Goal: Complete application form

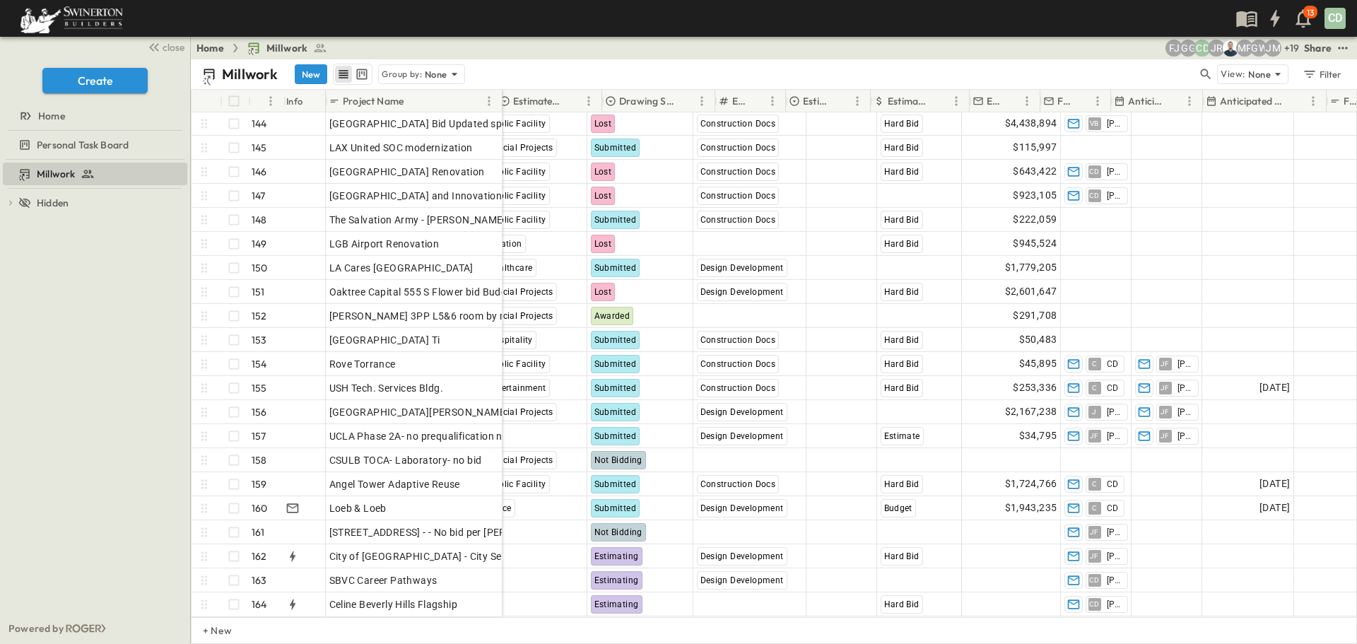
scroll to position [3447, 536]
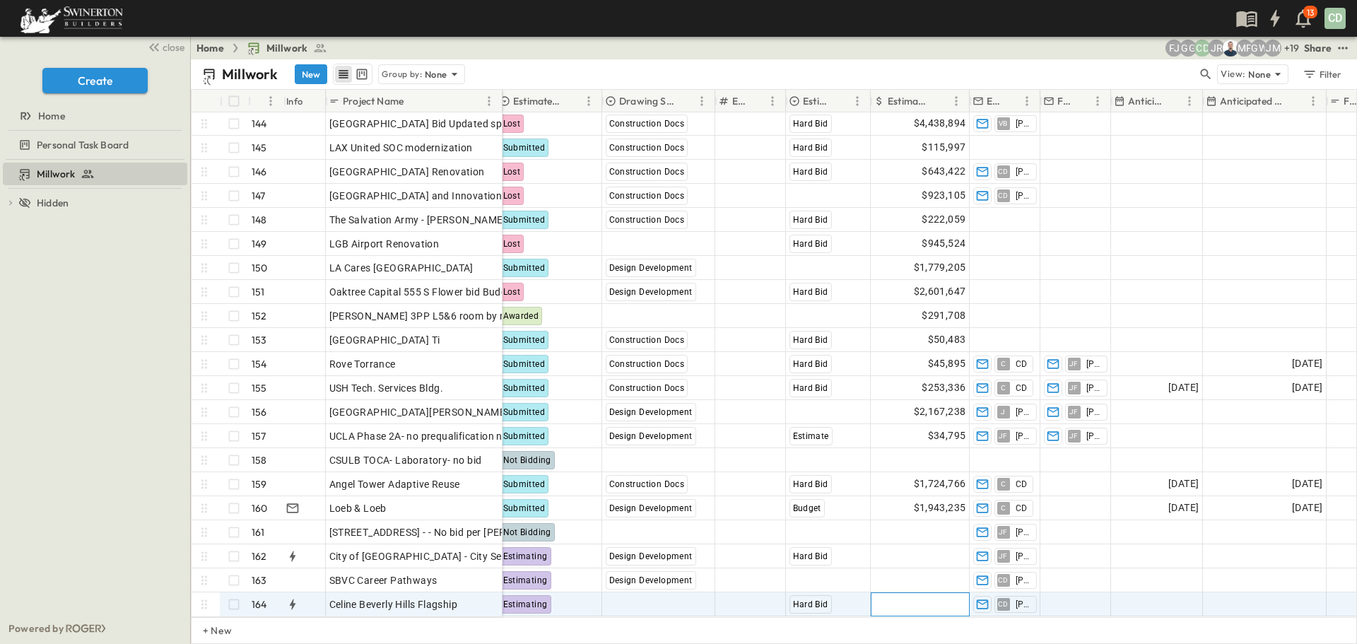
click at [935, 597] on span "Add Amount" at bounding box center [937, 604] width 58 height 14
type input "*"
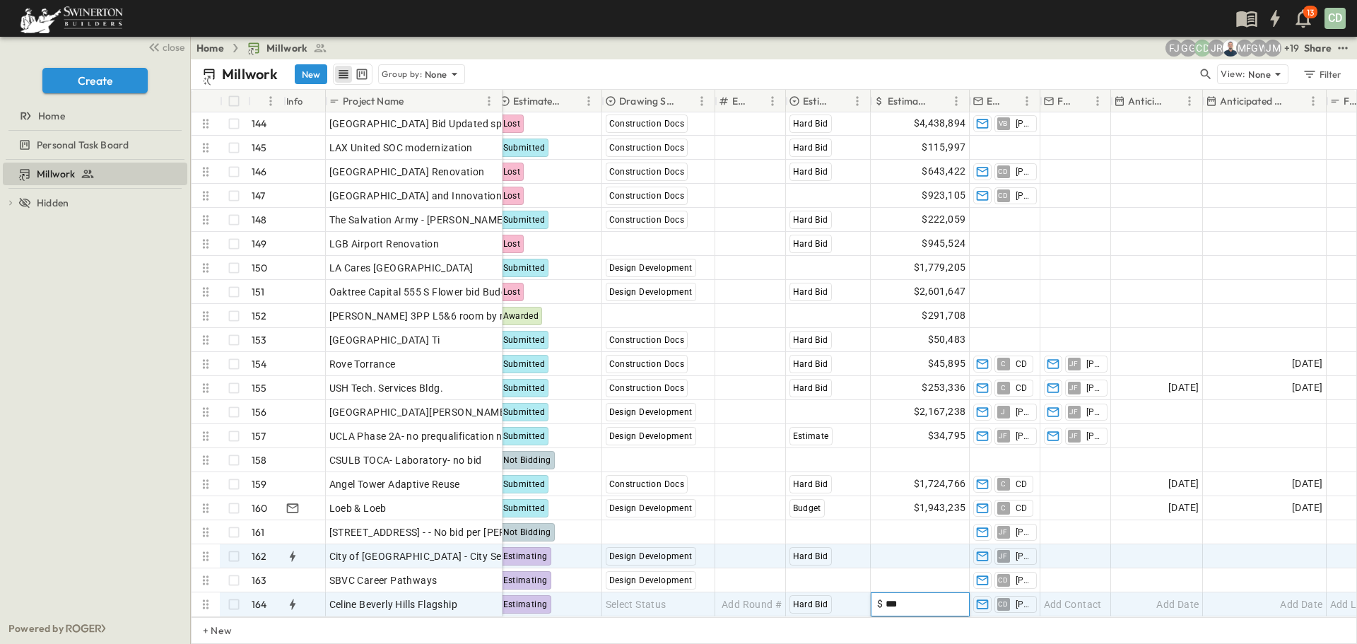
type input "***"
click at [911, 549] on span "Add Amount" at bounding box center [937, 556] width 58 height 14
click at [947, 596] on span "$350" at bounding box center [954, 604] width 24 height 16
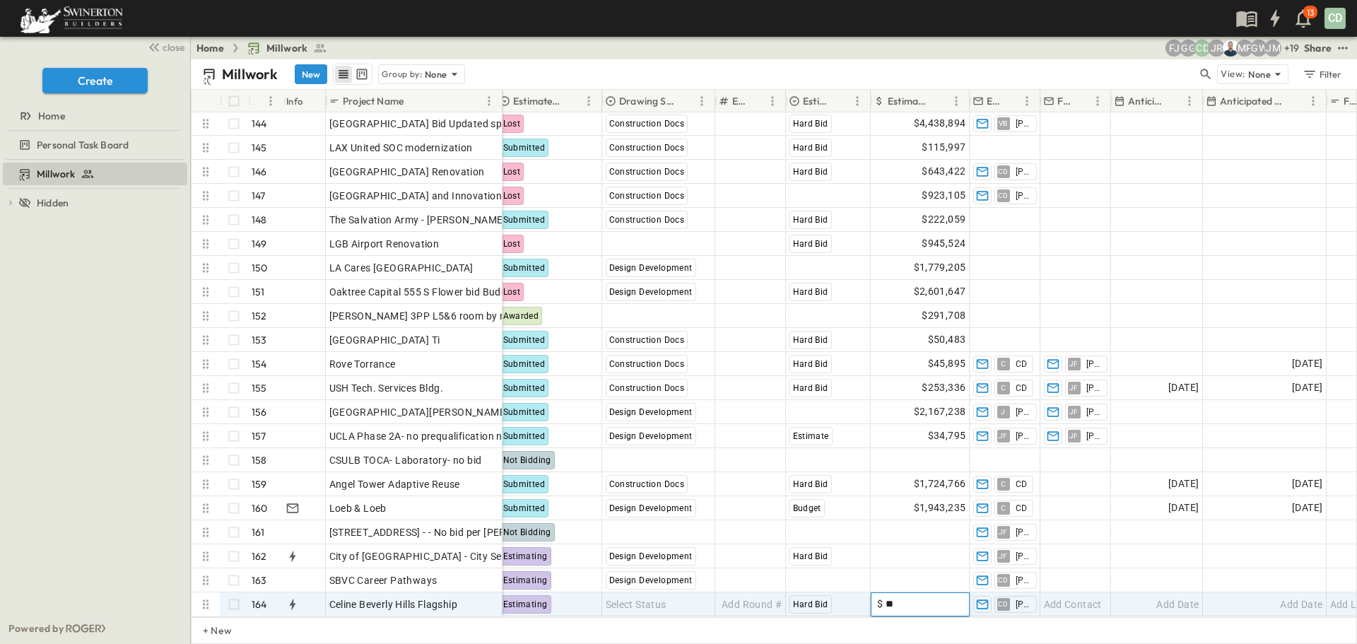
type input "*"
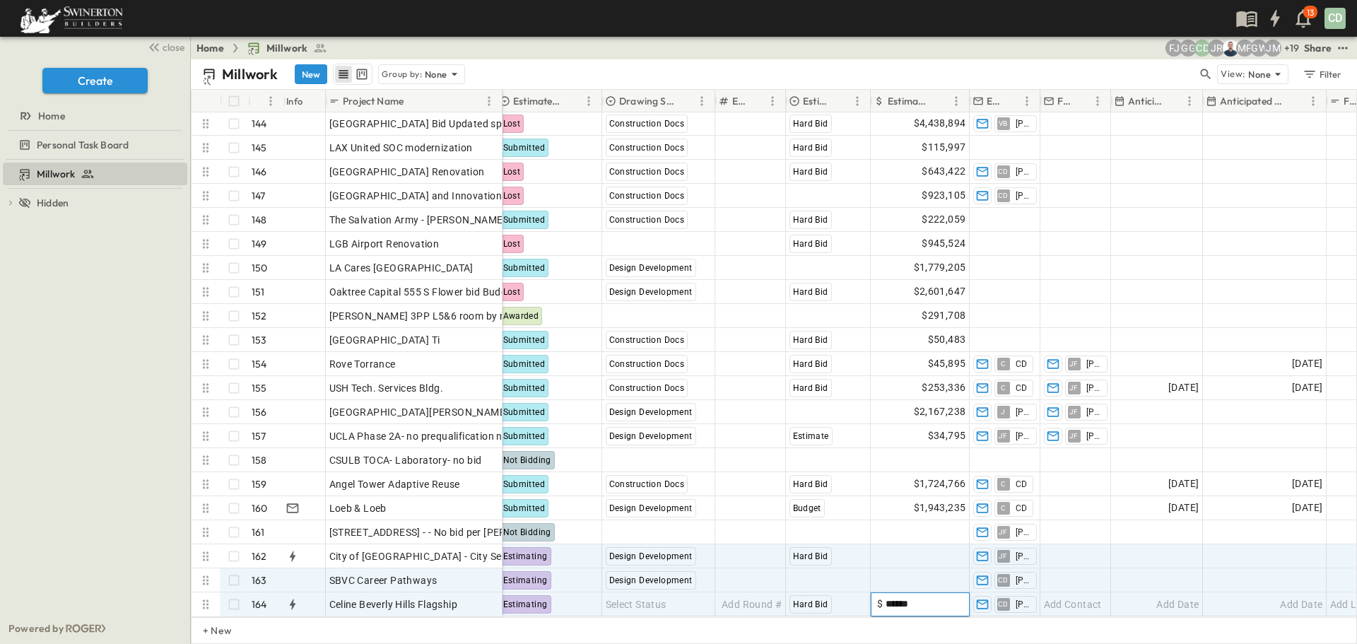
type input "******"
click at [902, 555] on div "Add Amount" at bounding box center [920, 556] width 98 height 23
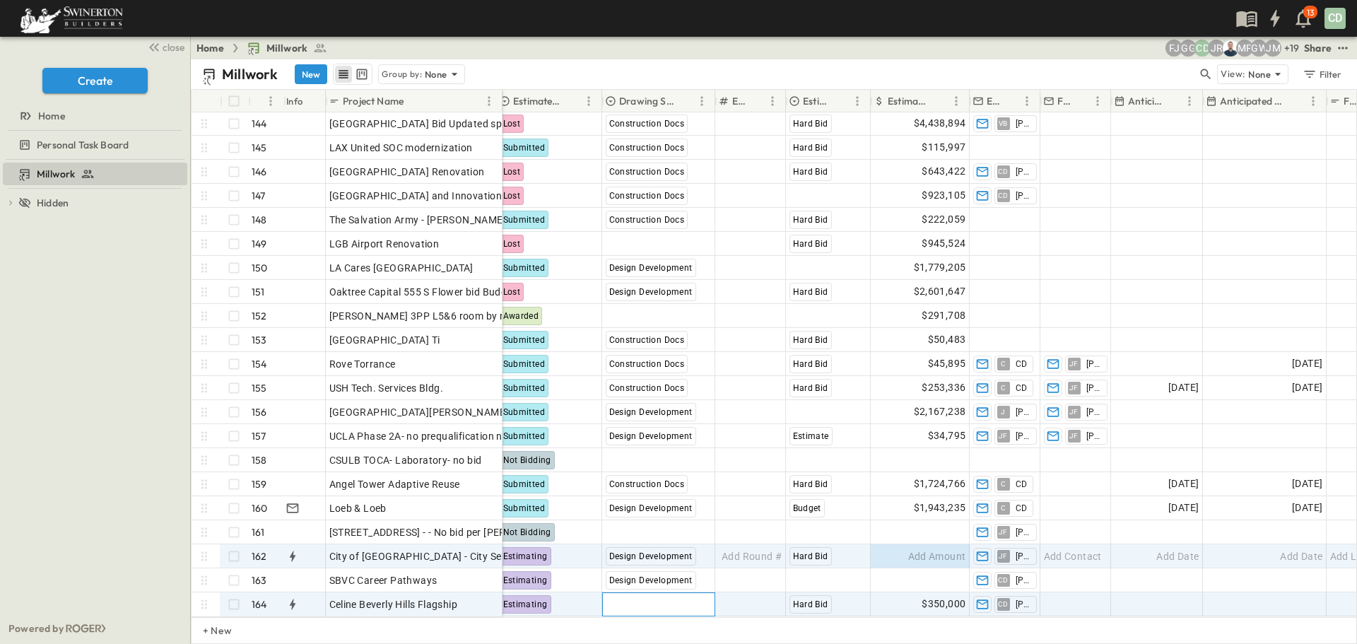
click at [666, 599] on span "Select Status" at bounding box center [636, 604] width 61 height 14
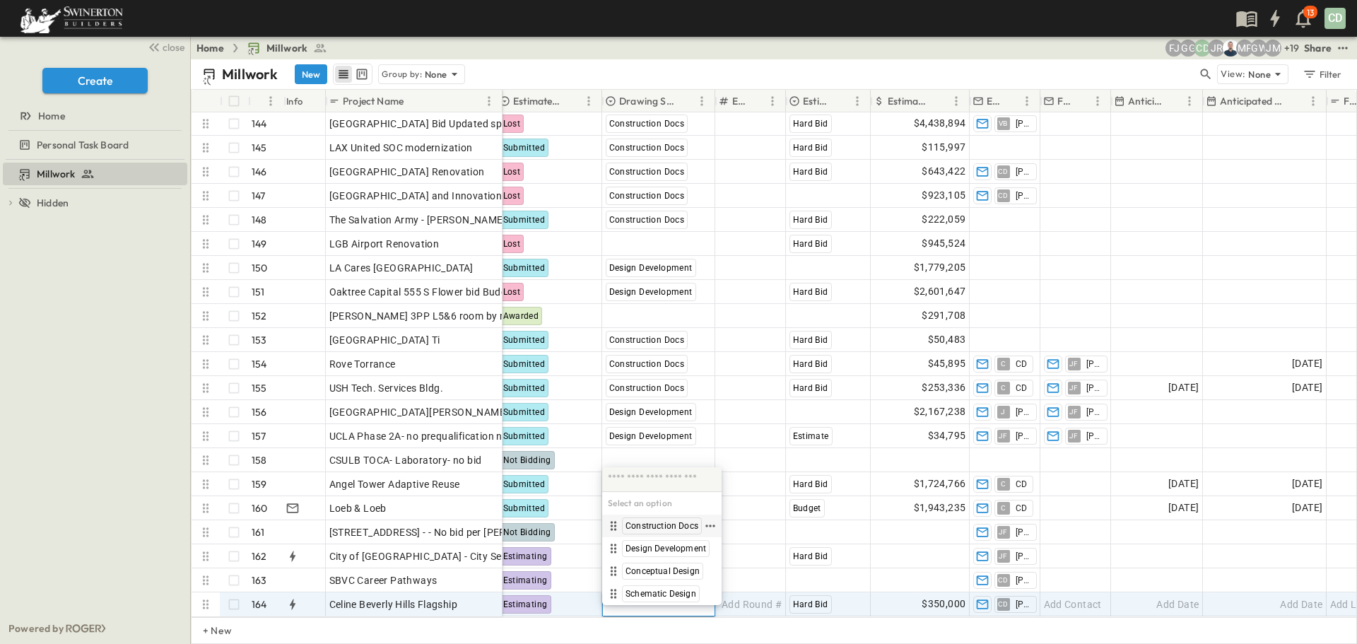
click at [643, 522] on span "Construction Docs" at bounding box center [661, 525] width 73 height 11
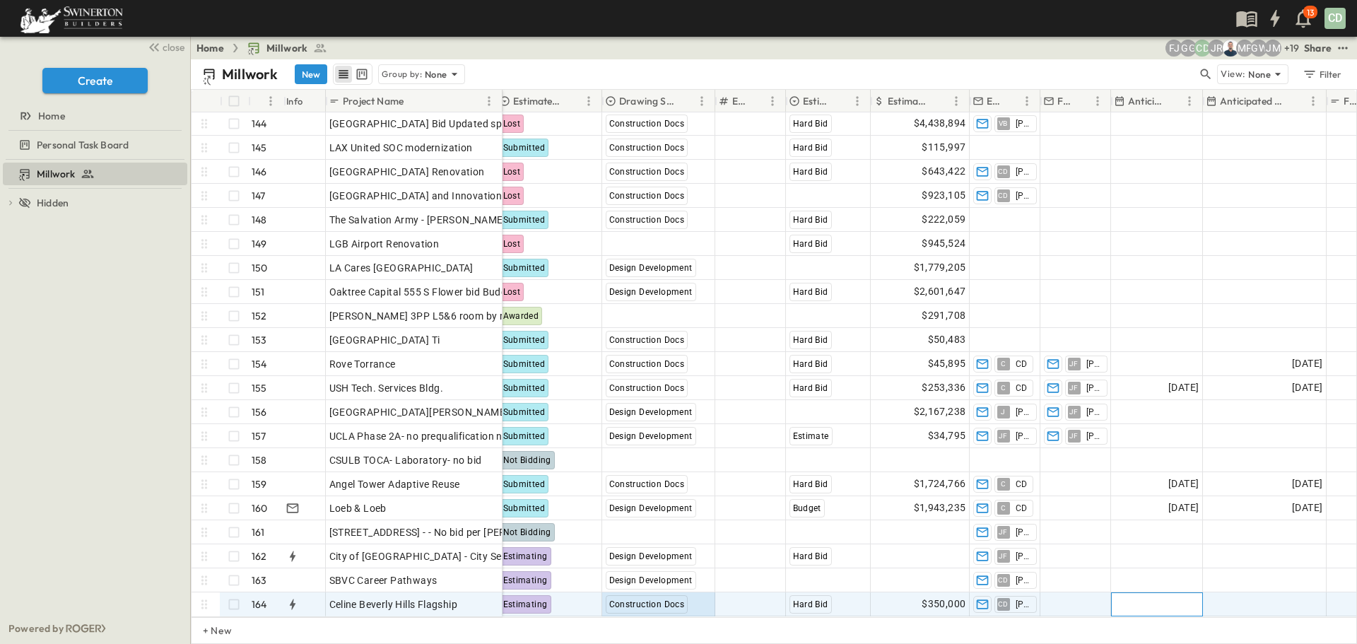
click at [1163, 593] on div "Add Date" at bounding box center [1157, 604] width 90 height 23
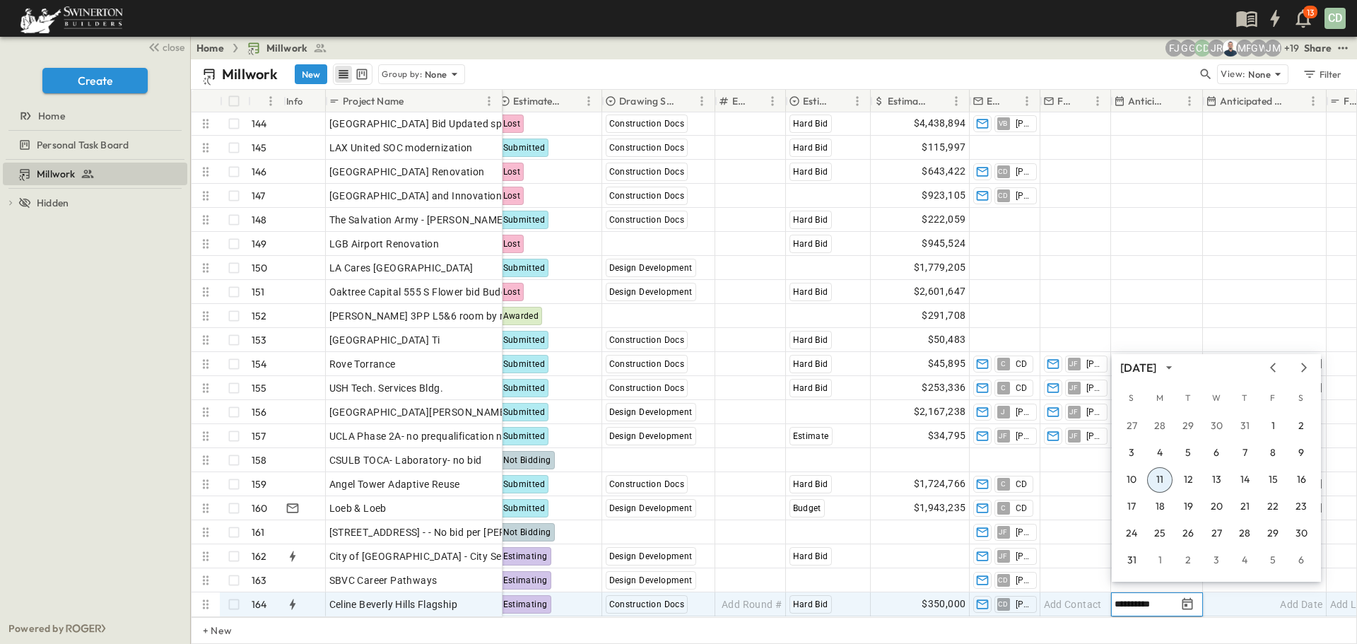
type input "**********"
click at [1258, 600] on div "Add Date" at bounding box center [1264, 604] width 122 height 23
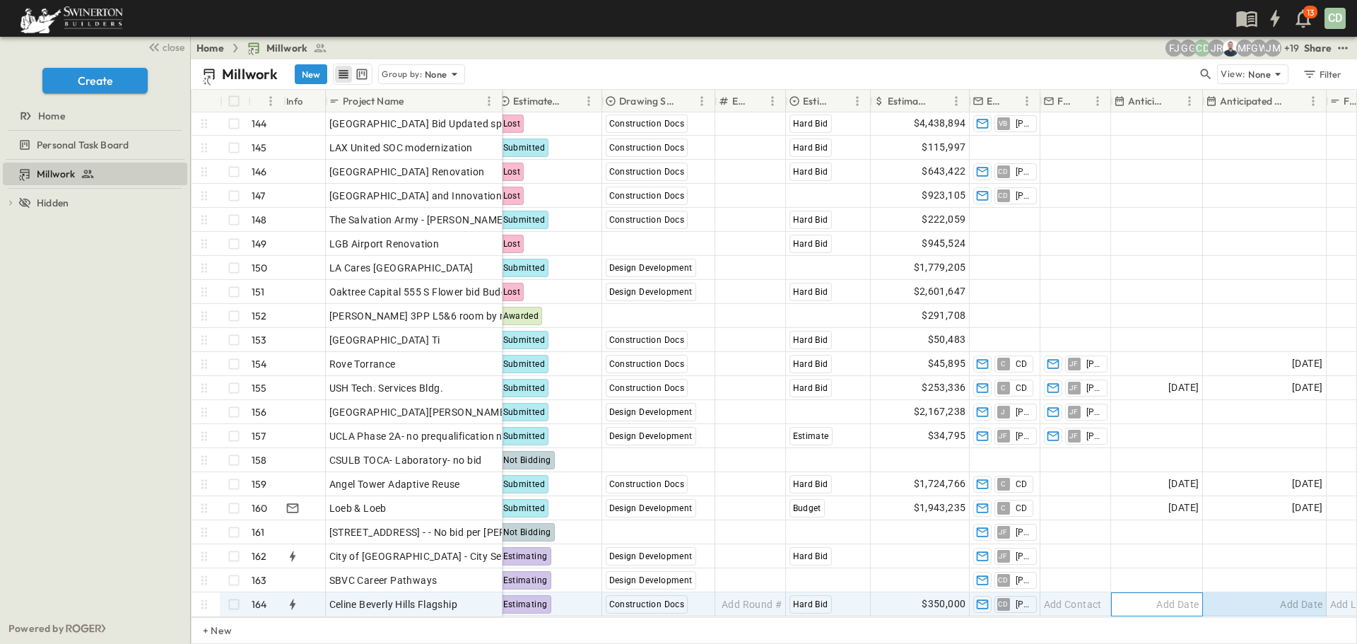
click at [1155, 593] on div "Add Date" at bounding box center [1157, 604] width 90 height 23
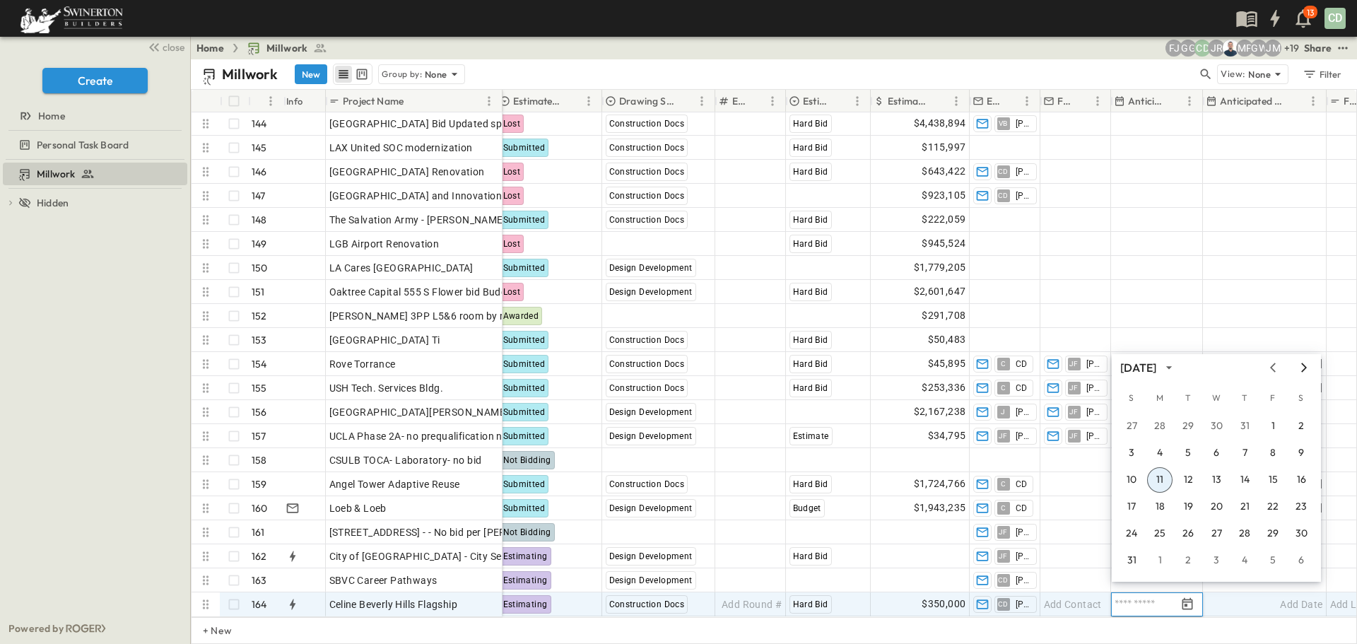
click at [1307, 365] on icon "Next month" at bounding box center [1303, 367] width 17 height 11
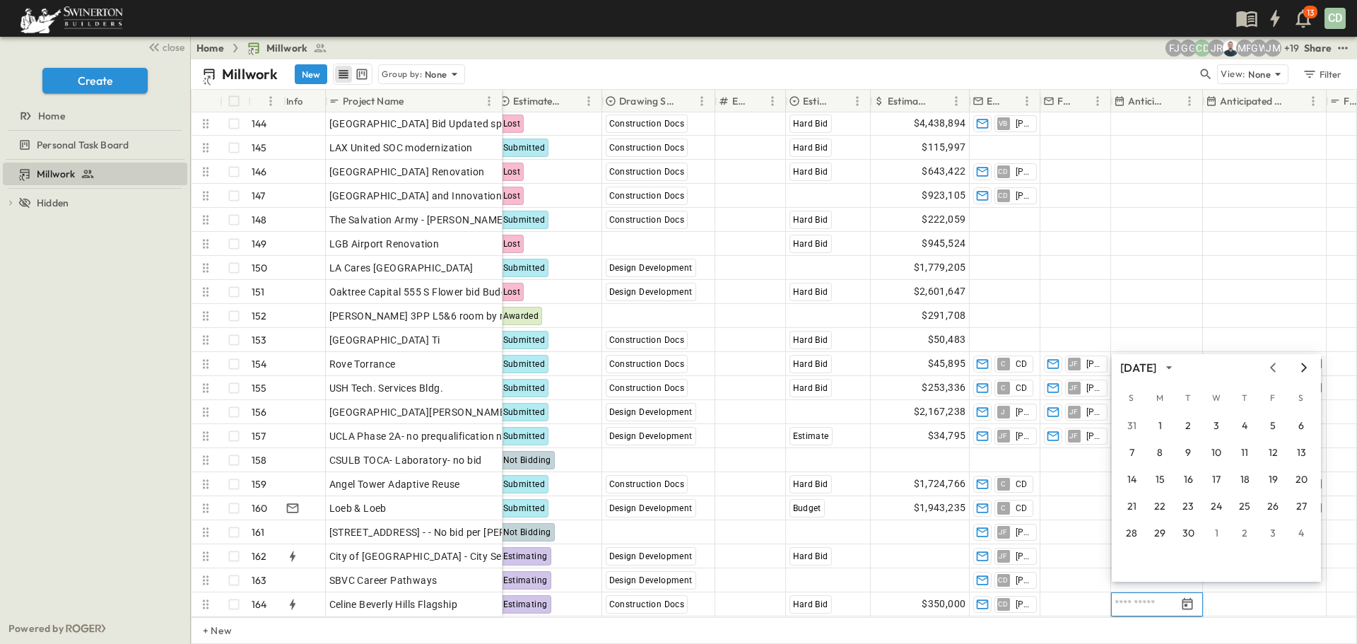
click at [1307, 365] on icon "Next month" at bounding box center [1303, 367] width 17 height 11
click at [1164, 449] on button "3" at bounding box center [1159, 452] width 25 height 25
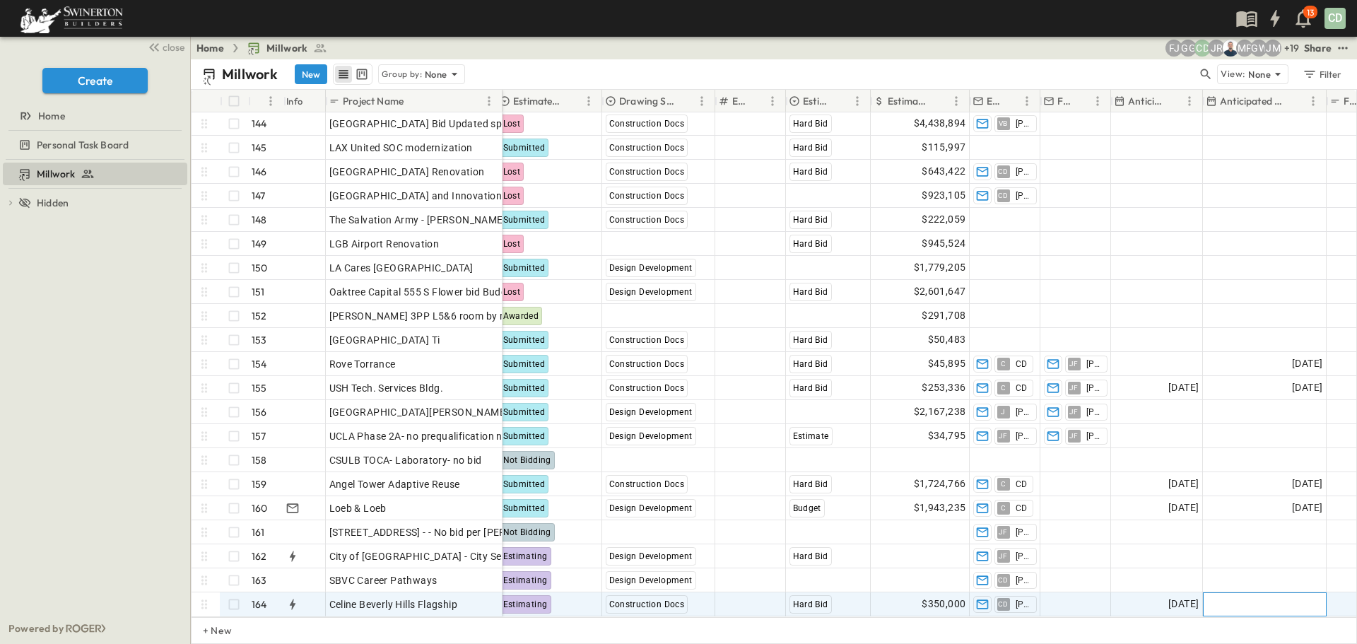
click at [1242, 593] on div "Add Date" at bounding box center [1264, 604] width 122 height 23
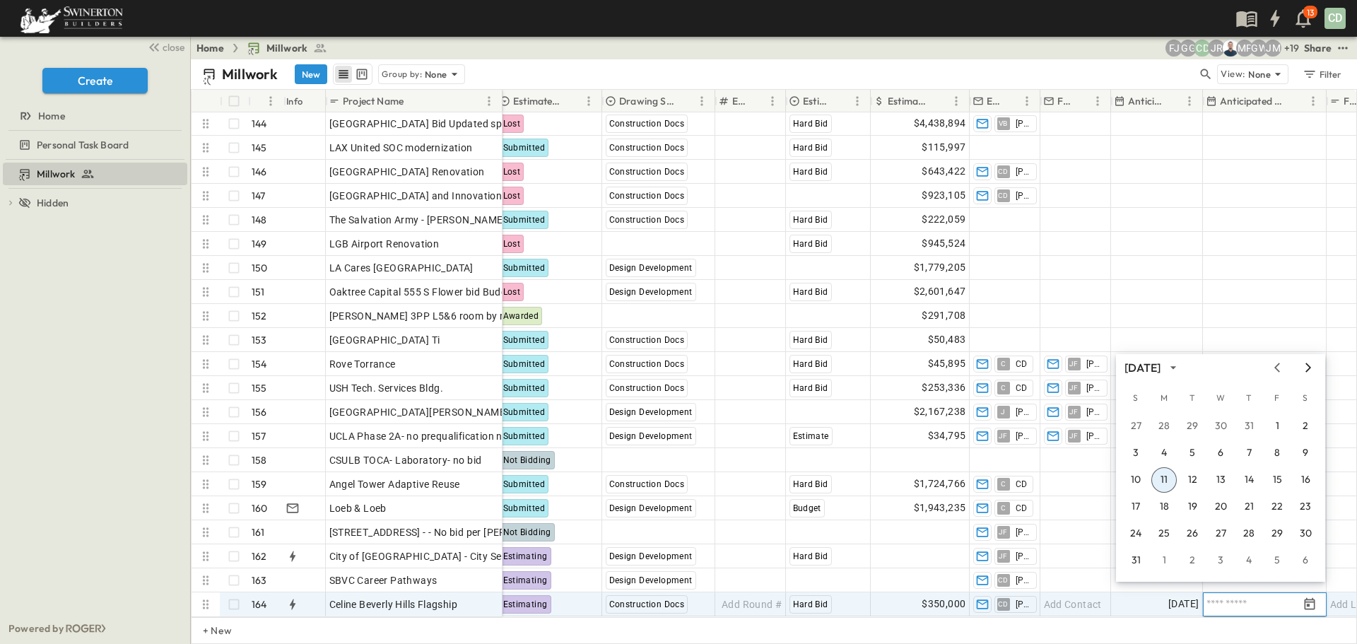
click at [1307, 368] on icon "Next month" at bounding box center [1308, 367] width 17 height 11
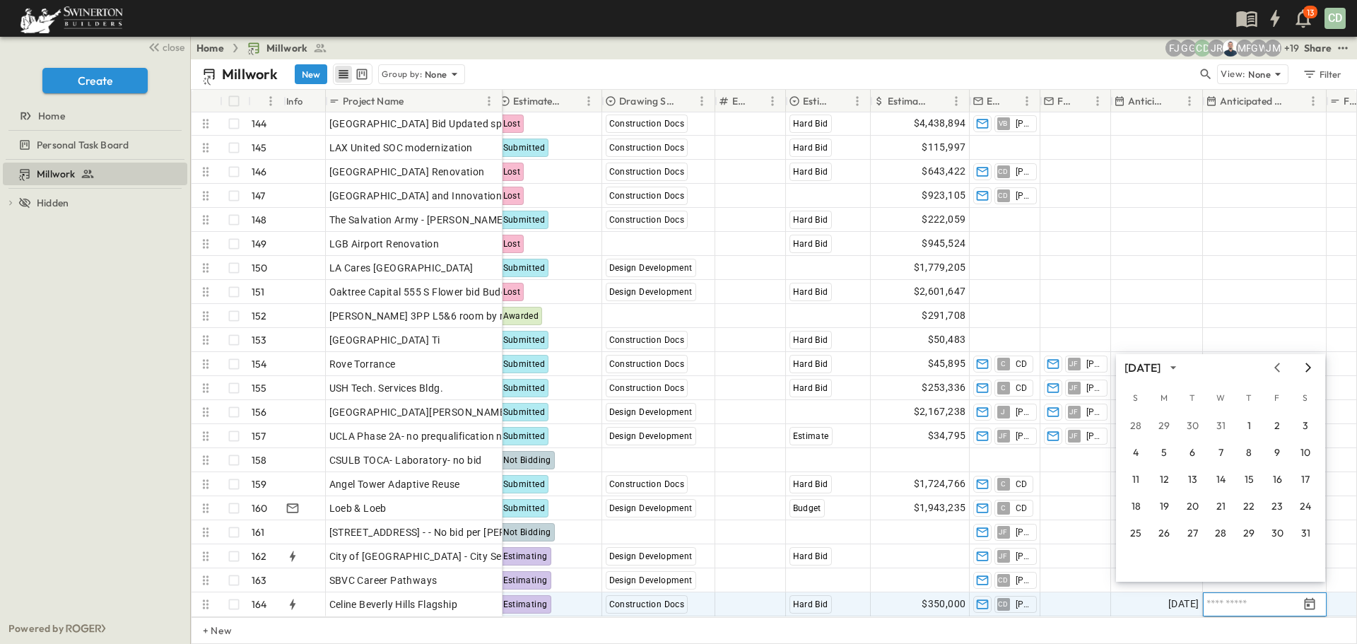
click at [1307, 368] on icon "Next month" at bounding box center [1308, 367] width 17 height 11
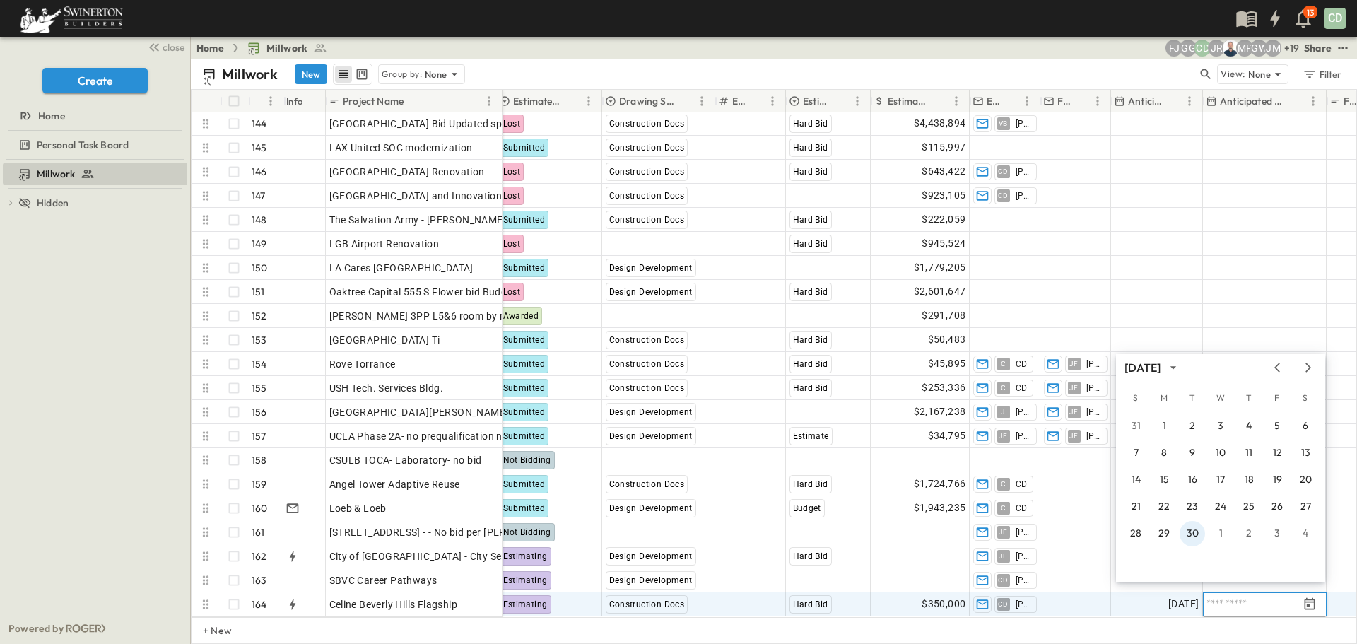
click at [1189, 531] on button "30" at bounding box center [1191, 533] width 25 height 25
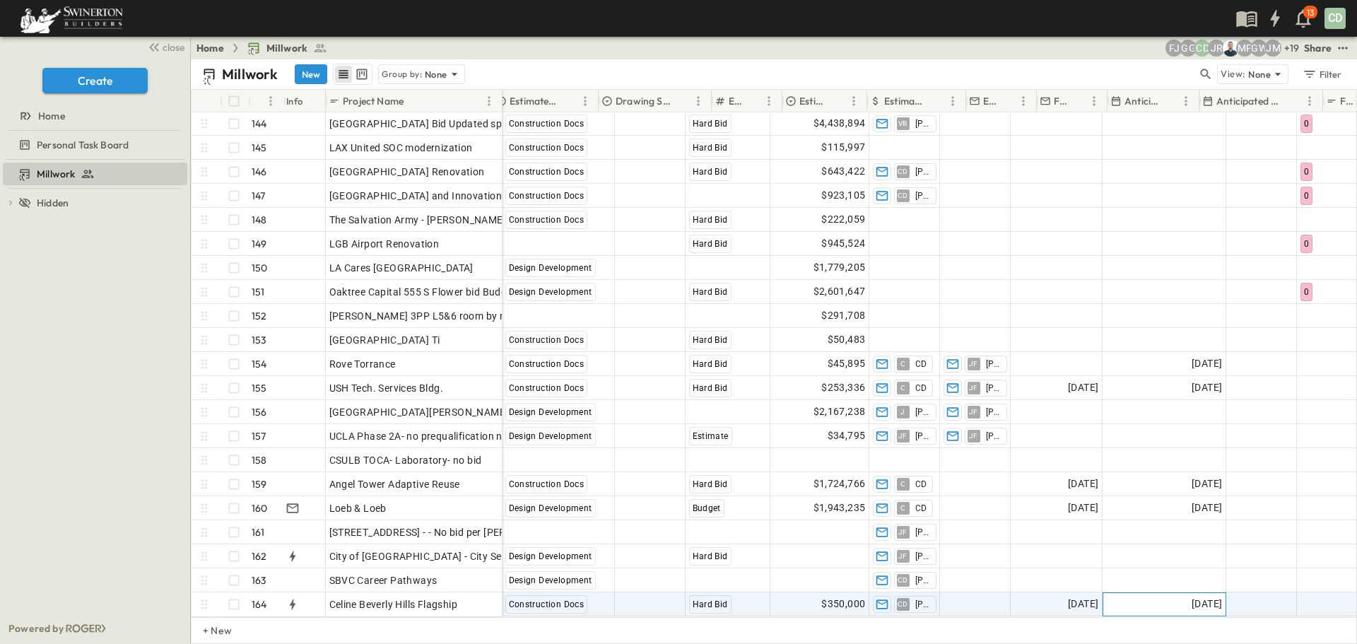
scroll to position [3447, 782]
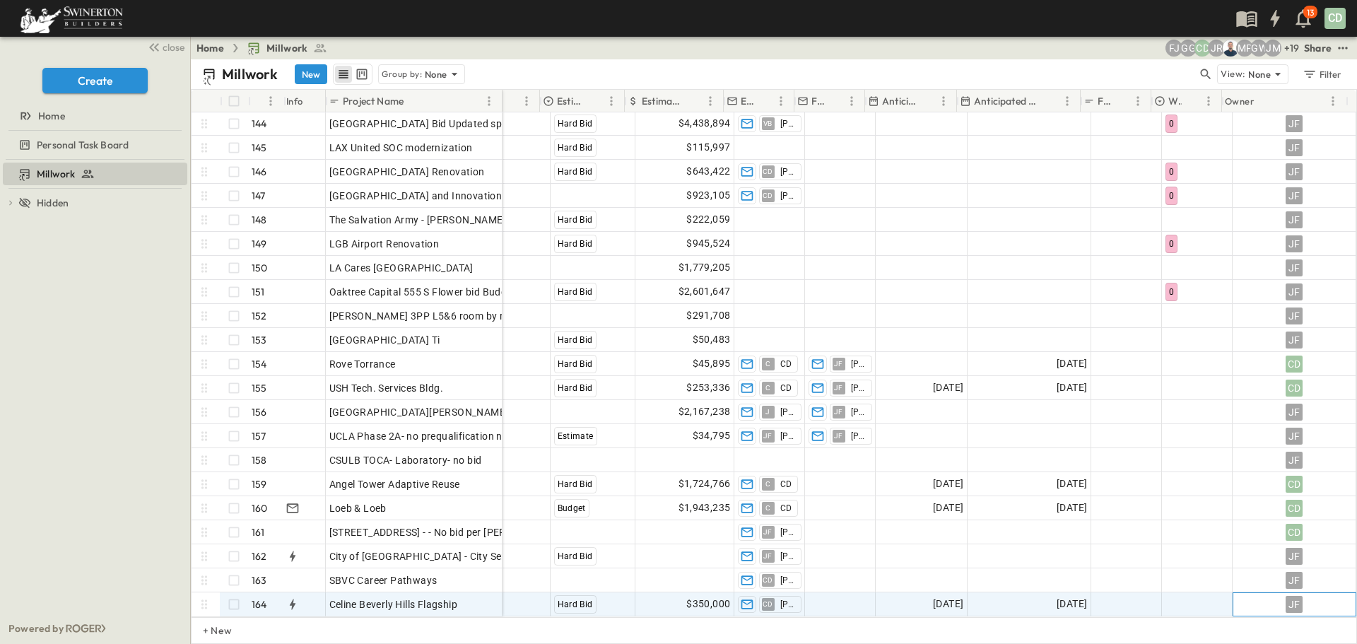
click at [1285, 596] on div "JF" at bounding box center [1293, 604] width 17 height 17
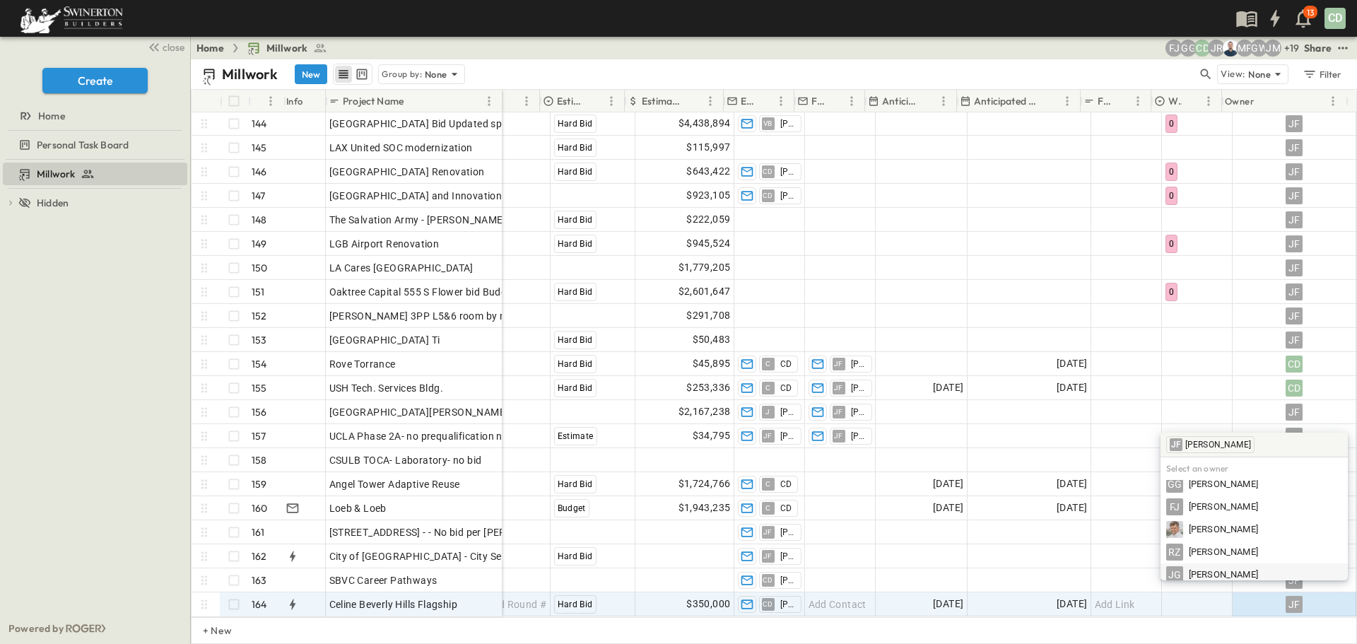
scroll to position [109, 0]
click at [1237, 496] on span "[PERSON_NAME]" at bounding box center [1223, 495] width 69 height 13
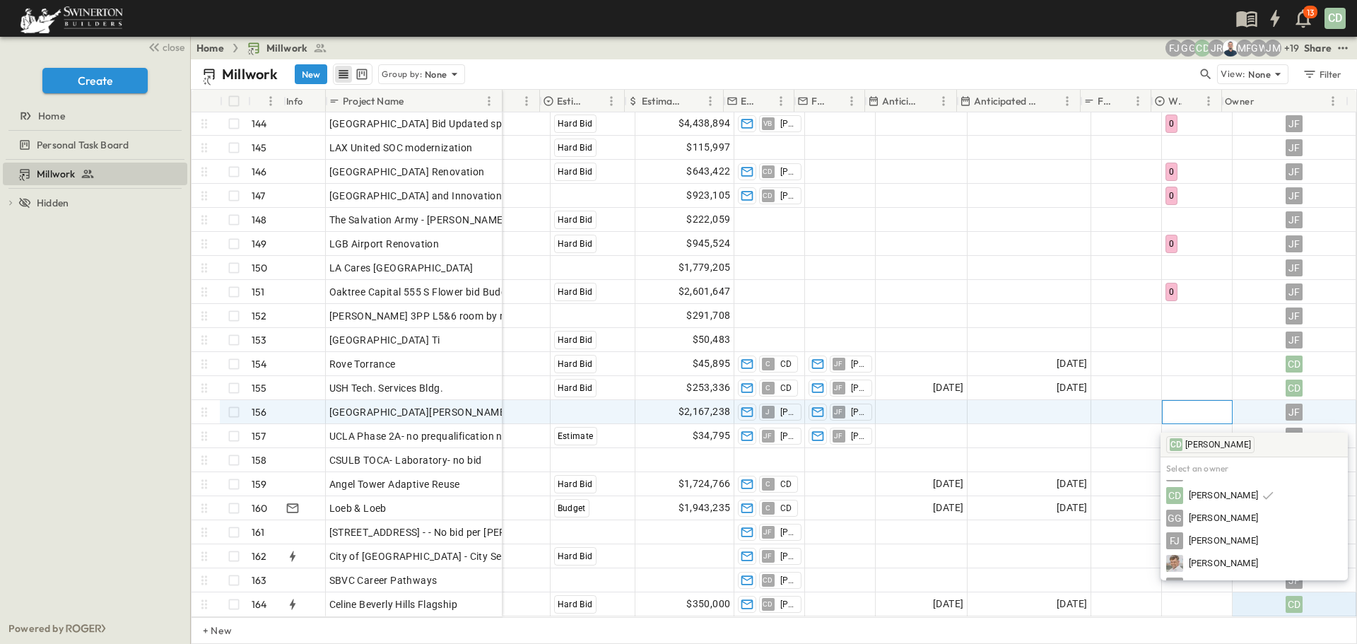
click at [1194, 401] on div at bounding box center [1196, 412] width 69 height 23
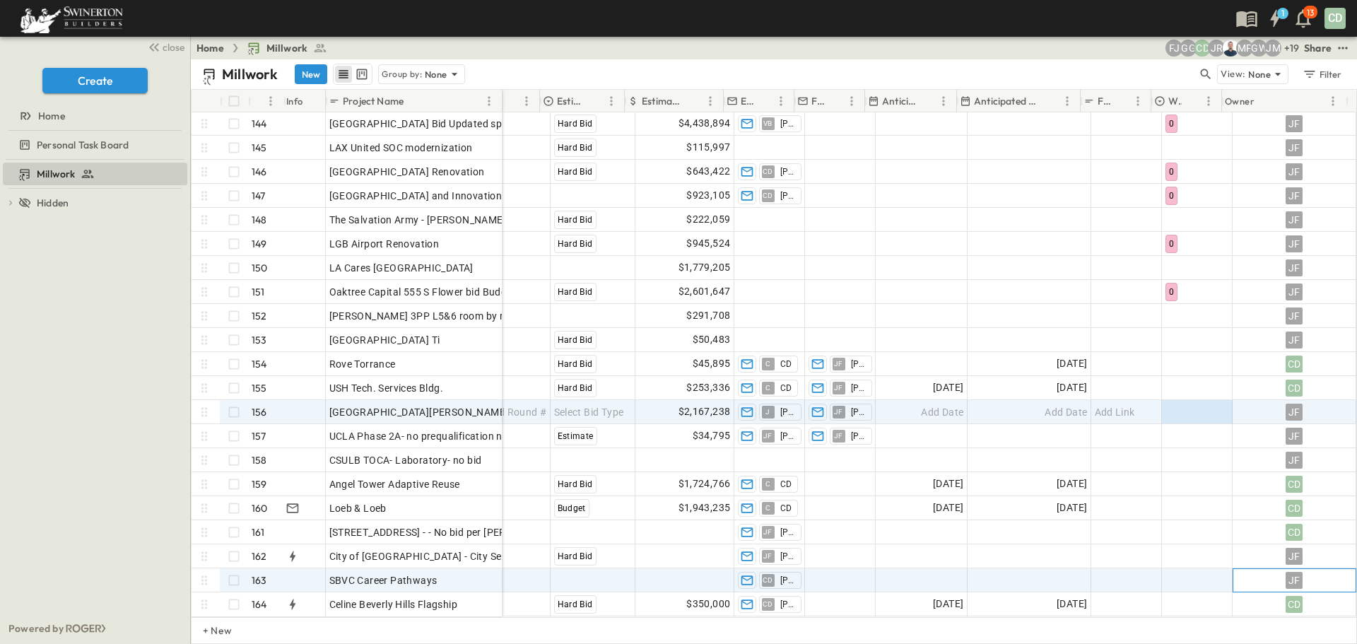
click at [1285, 572] on div "JF" at bounding box center [1293, 580] width 17 height 17
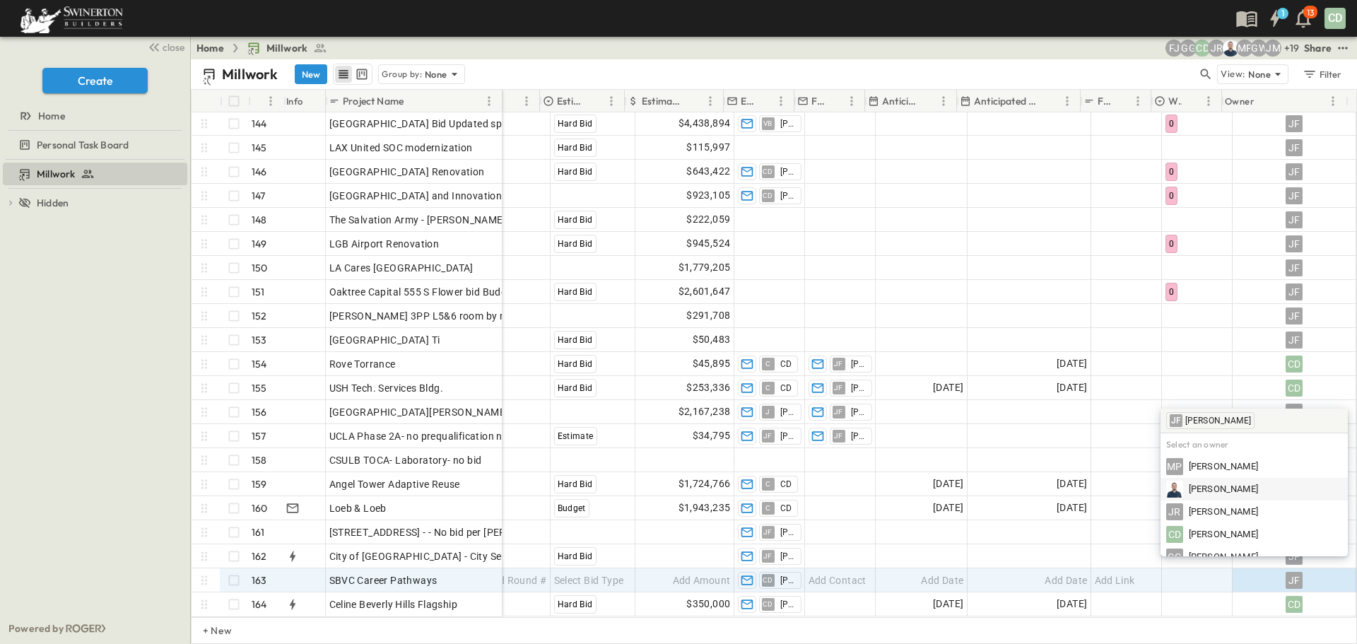
scroll to position [71, 0]
click at [1247, 513] on span "[PERSON_NAME]" at bounding box center [1223, 509] width 69 height 13
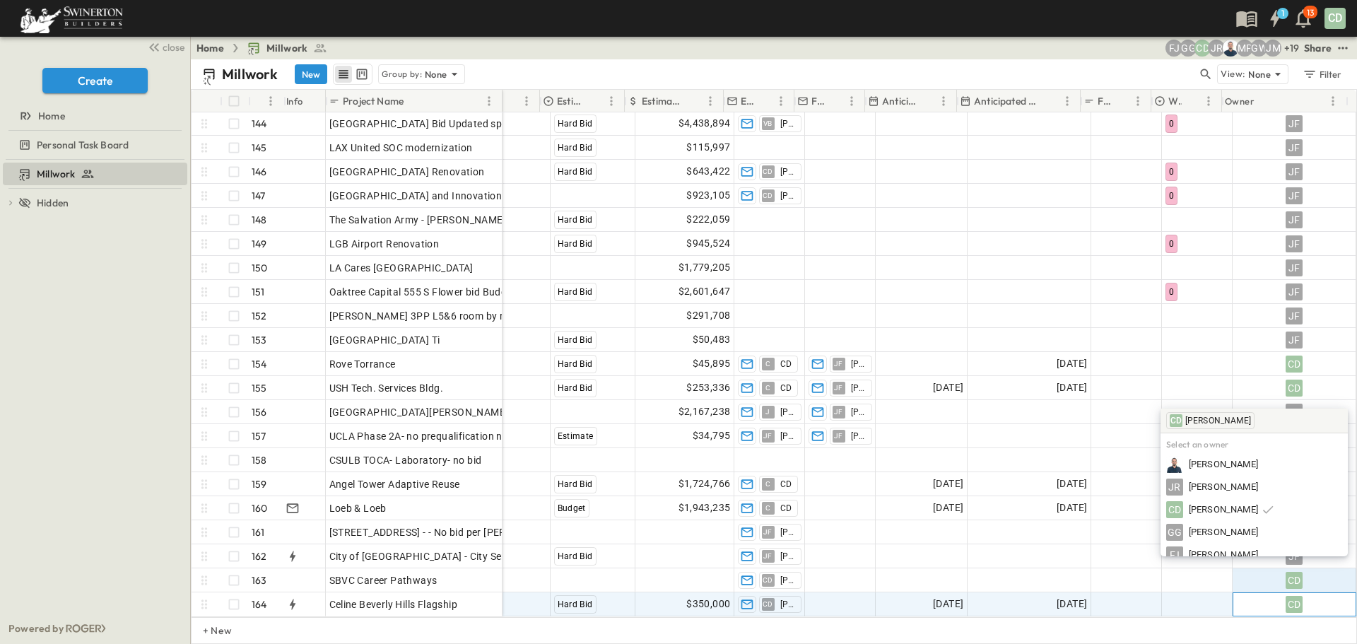
click at [1293, 604] on div "CD" at bounding box center [1294, 604] width 122 height 23
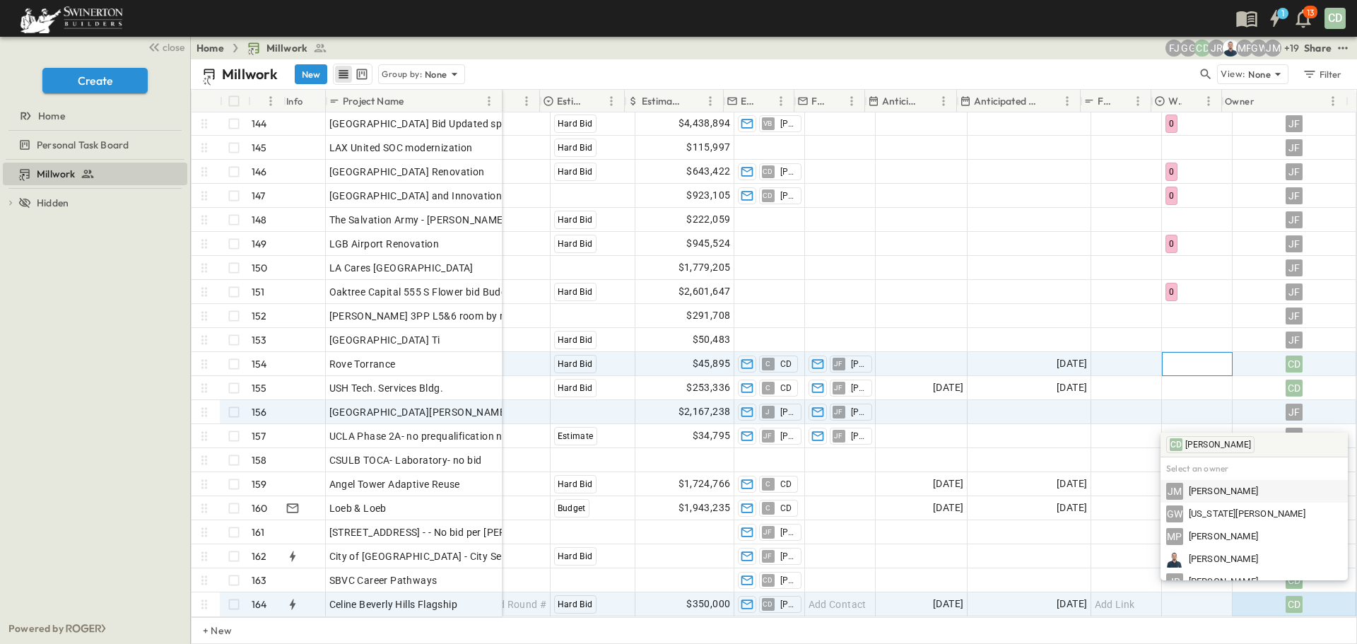
click at [1182, 353] on div at bounding box center [1196, 364] width 69 height 23
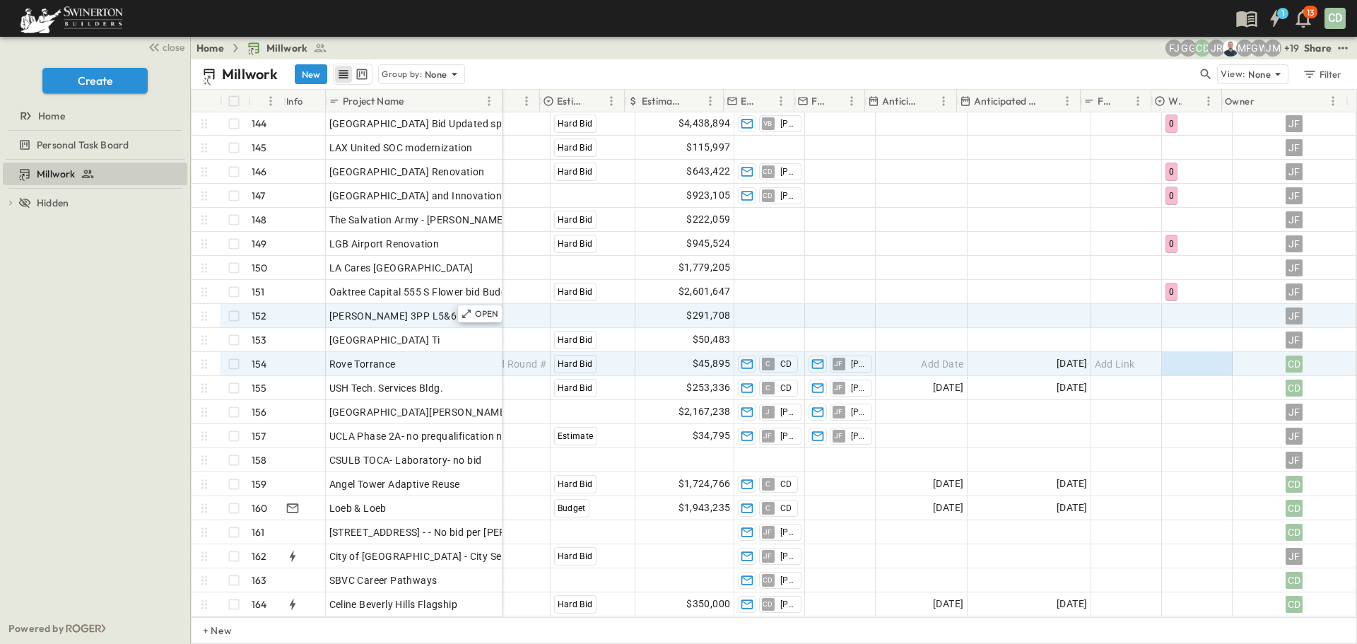
scroll to position [3447, 782]
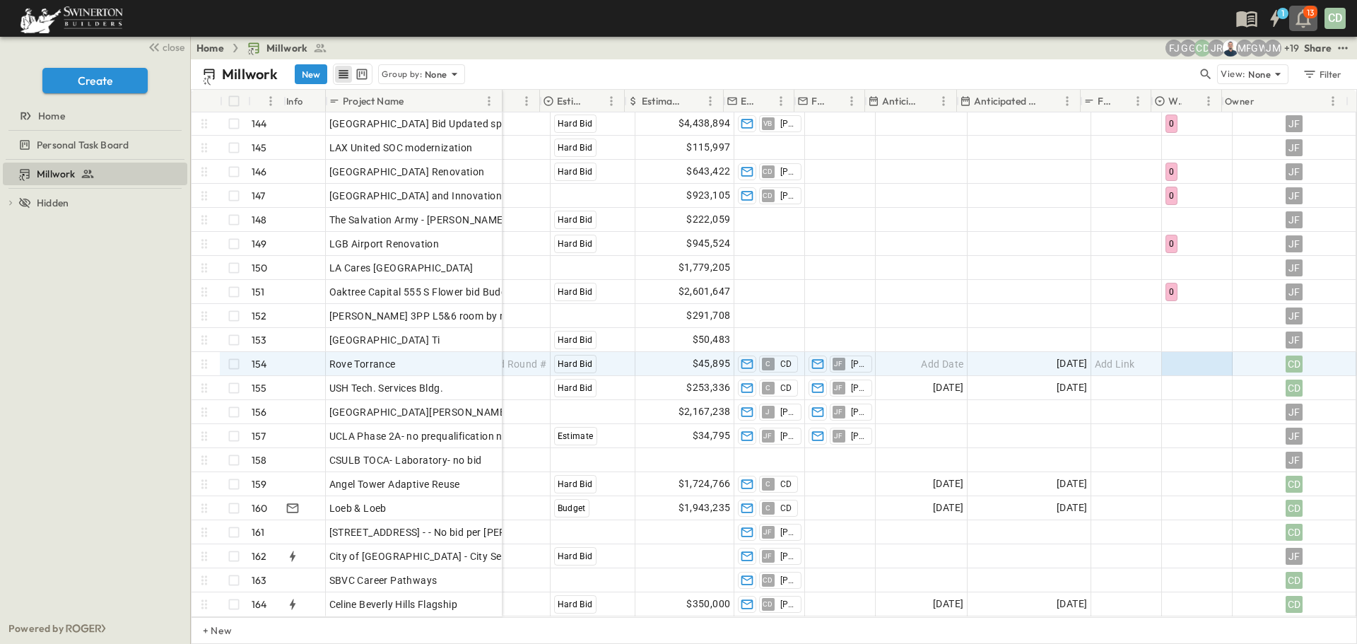
click at [1303, 17] on icon "button" at bounding box center [1303, 18] width 23 height 23
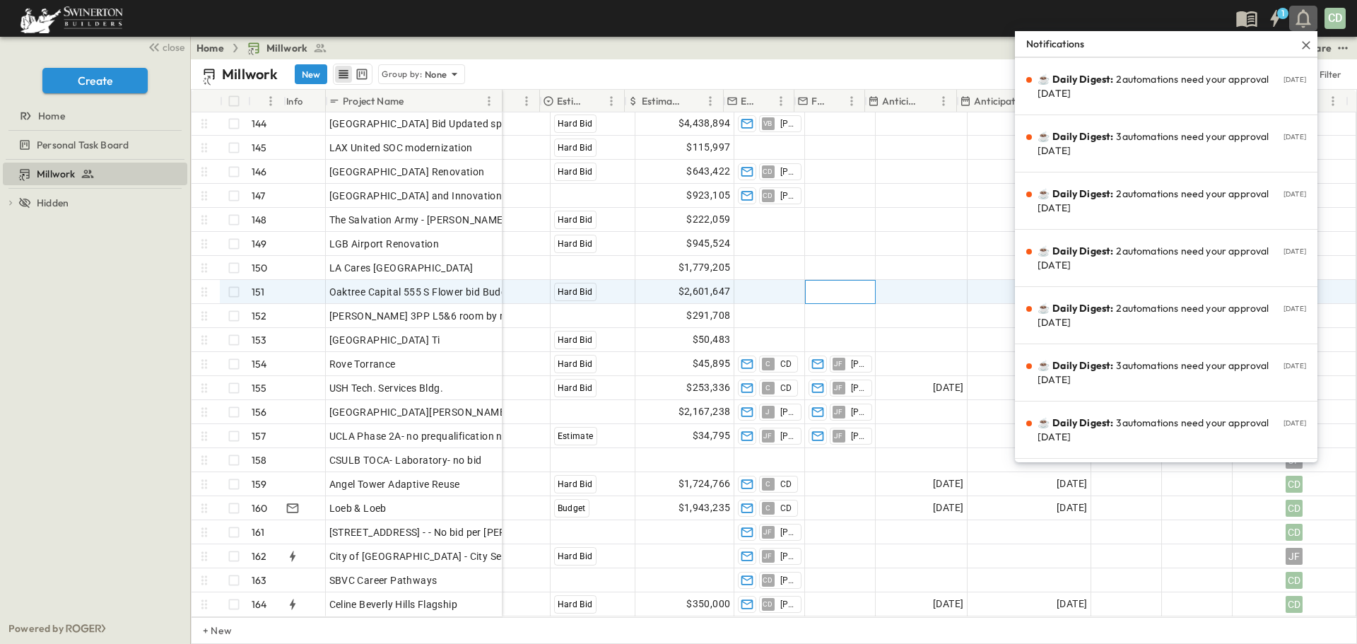
click at [845, 285] on span "Add Contact" at bounding box center [837, 292] width 58 height 14
